Goal: Task Accomplishment & Management: Use online tool/utility

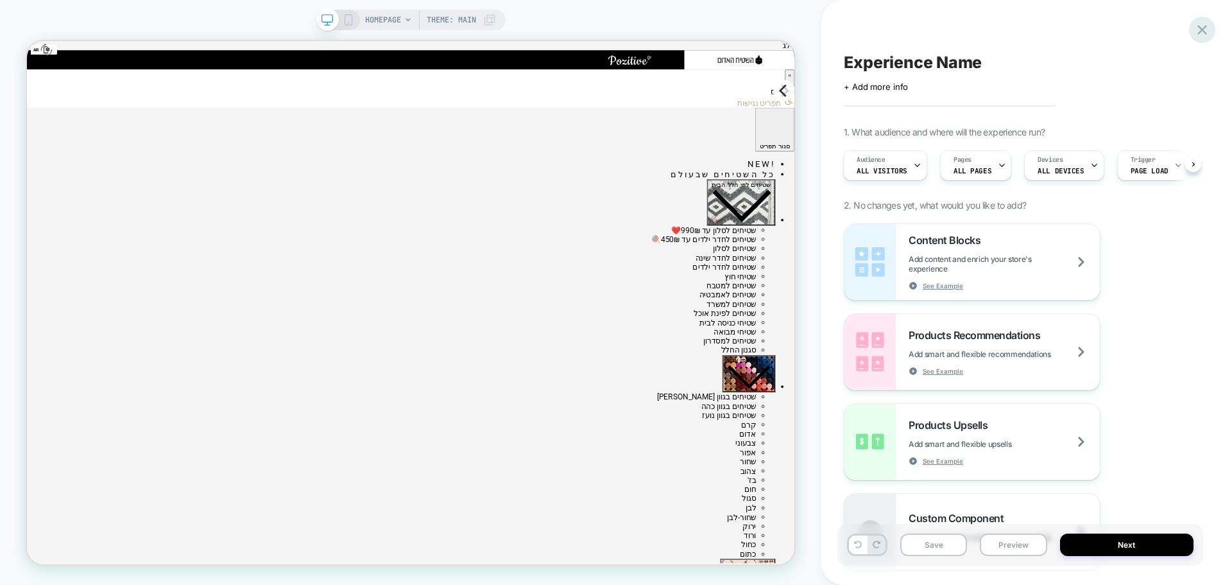
click at [1195, 25] on div at bounding box center [1202, 30] width 26 height 26
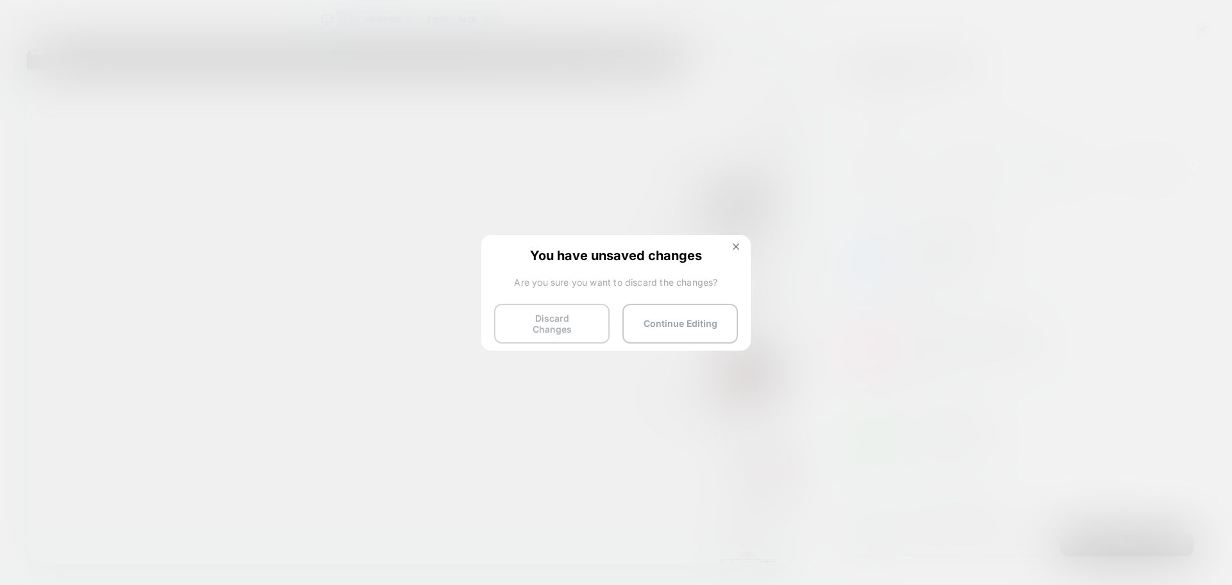
click at [558, 319] on button "Discard Changes" at bounding box center [552, 324] width 116 height 40
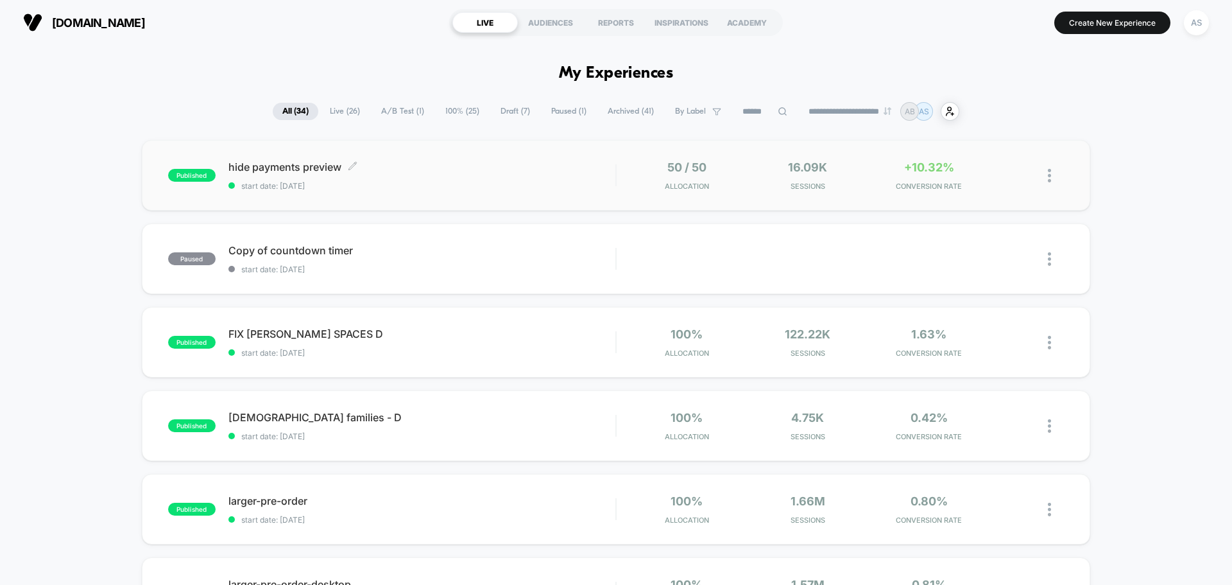
click at [281, 170] on span "hide payments preview Click to edit experience details" at bounding box center [422, 166] width 387 height 13
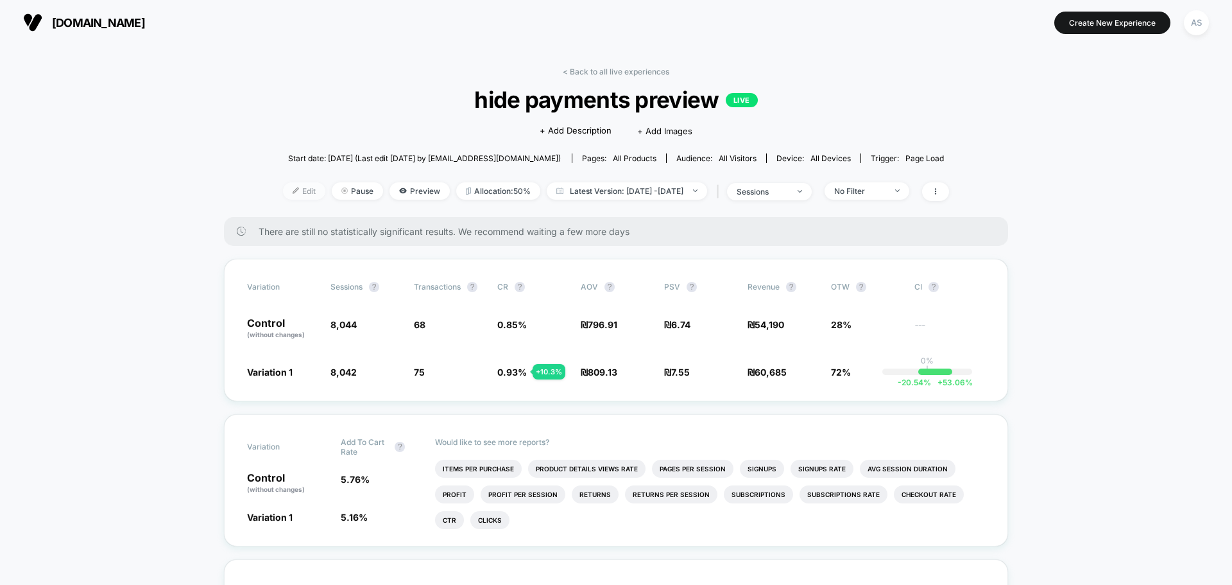
click at [283, 189] on span "Edit" at bounding box center [304, 190] width 42 height 17
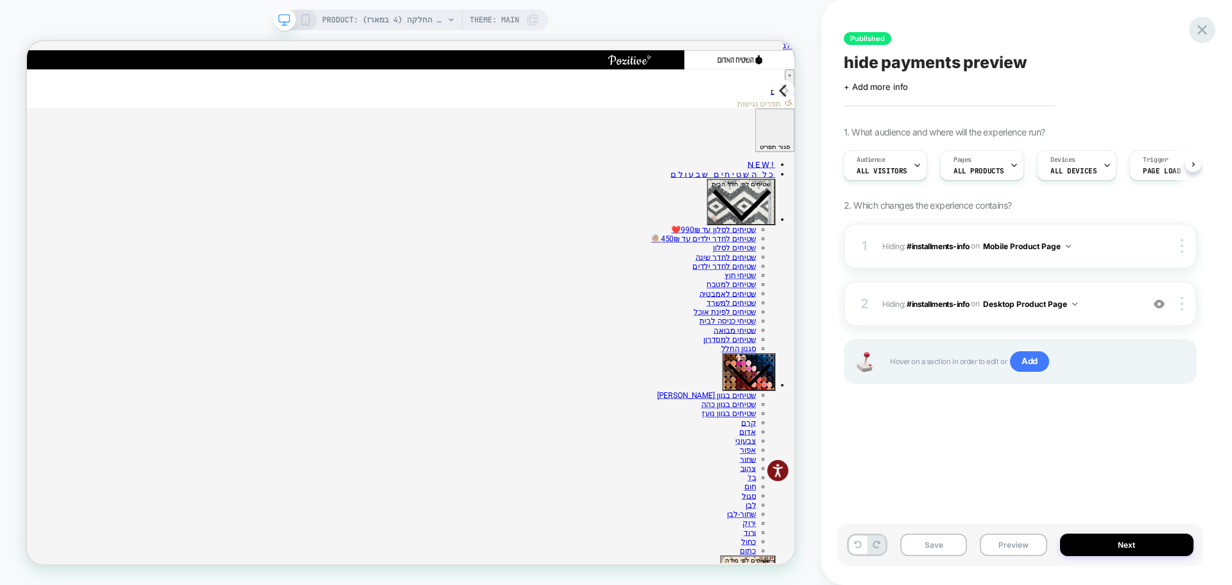
click at [1198, 31] on icon at bounding box center [1202, 29] width 17 height 17
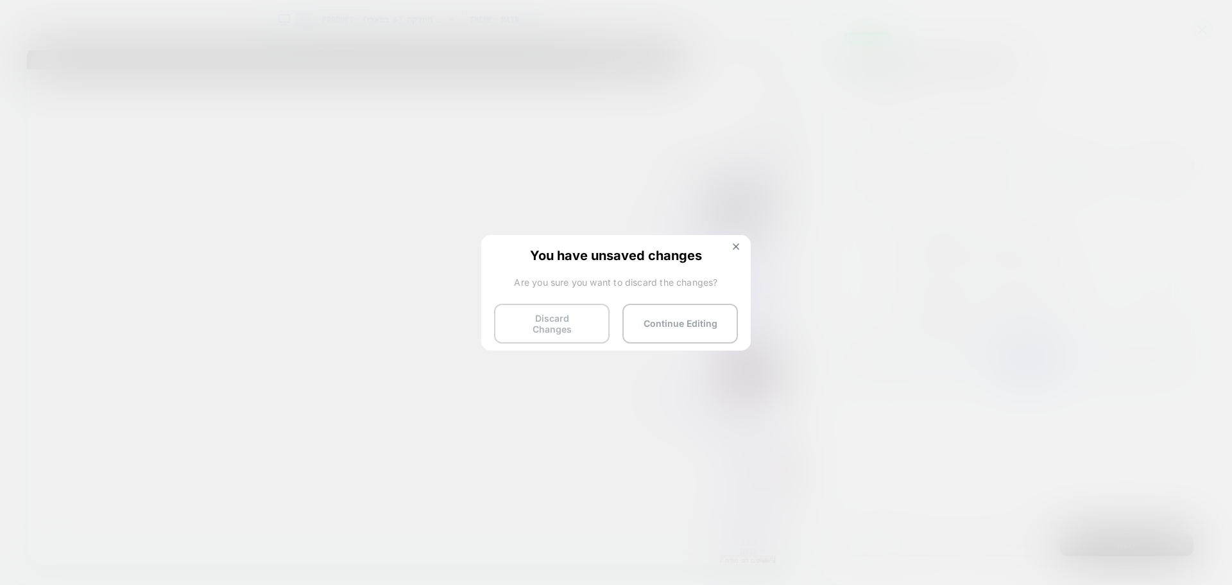
click at [549, 321] on button "Discard Changes" at bounding box center [552, 324] width 116 height 40
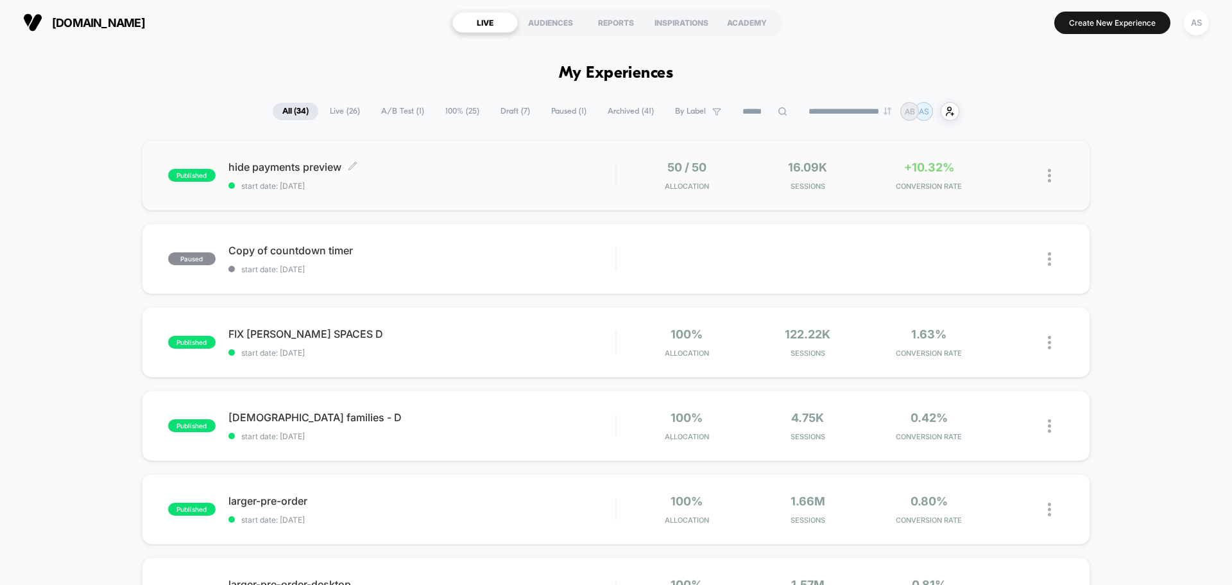
click at [289, 166] on span "hide payments preview Click to edit experience details" at bounding box center [422, 166] width 387 height 13
